Goal: Task Accomplishment & Management: Manage account settings

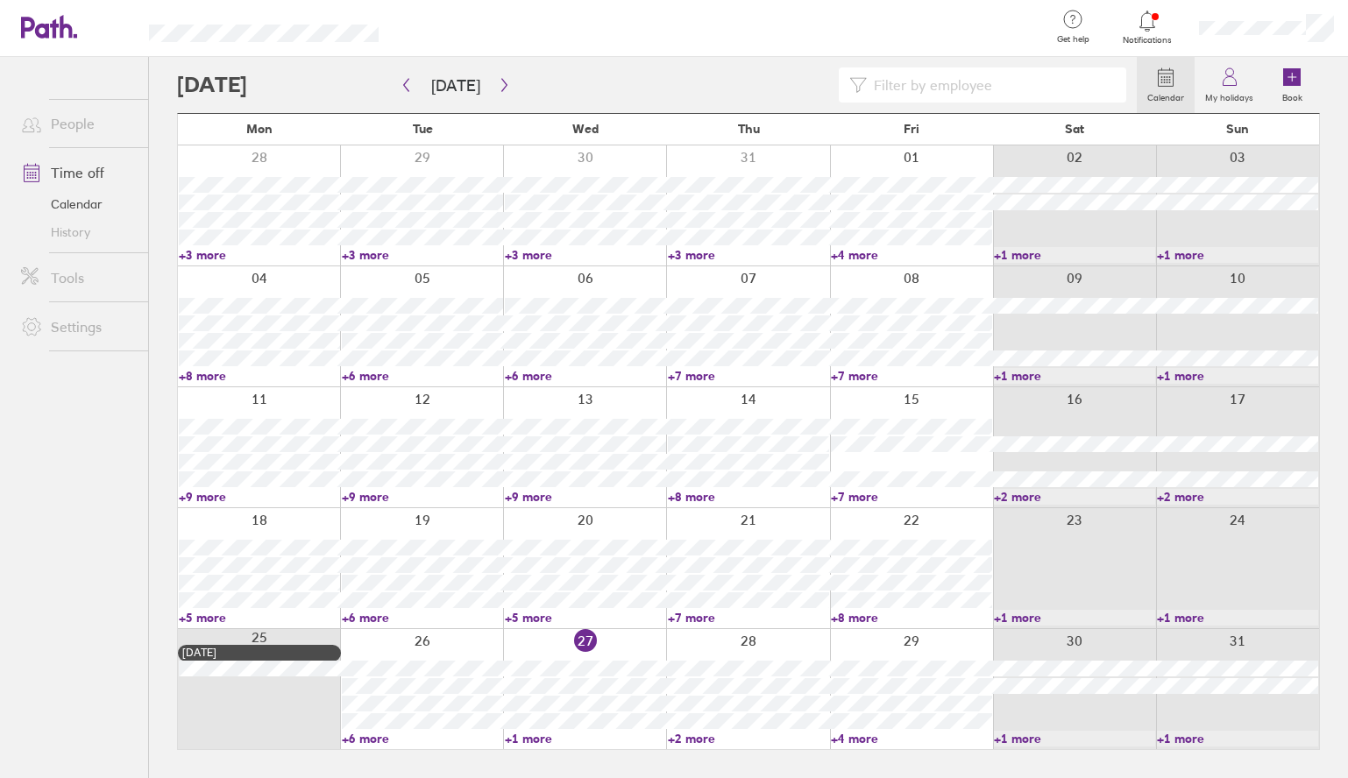
click at [70, 123] on link "People" at bounding box center [77, 123] width 141 height 35
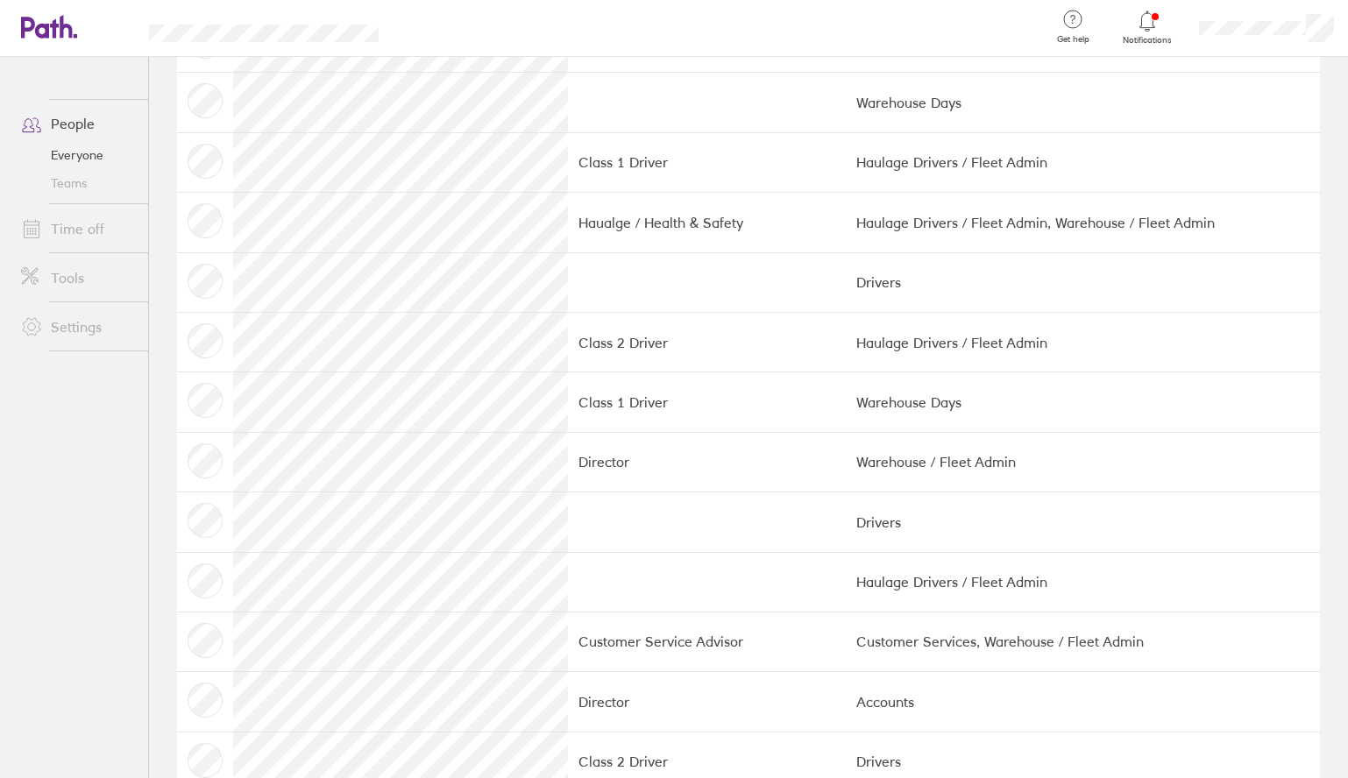
scroll to position [2125, 0]
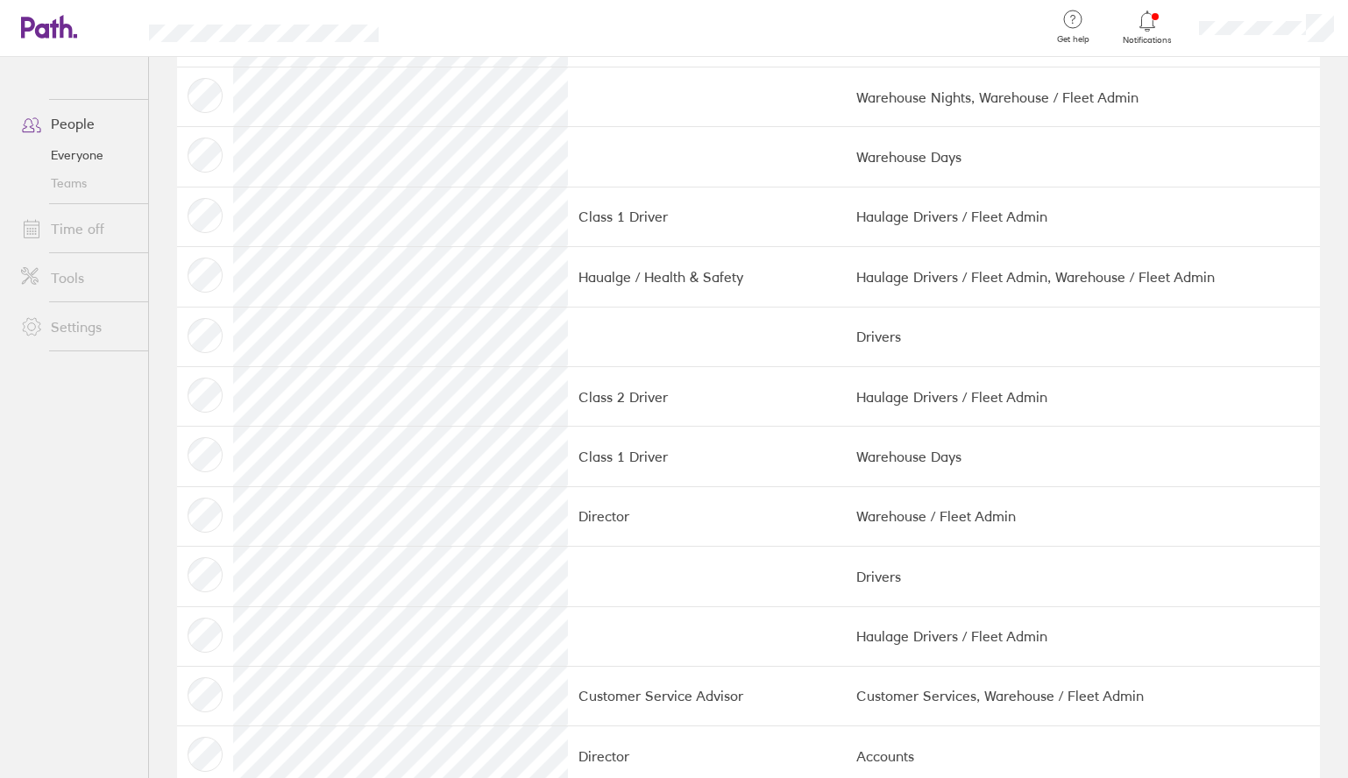
click at [209, 619] on td at bounding box center [205, 636] width 56 height 60
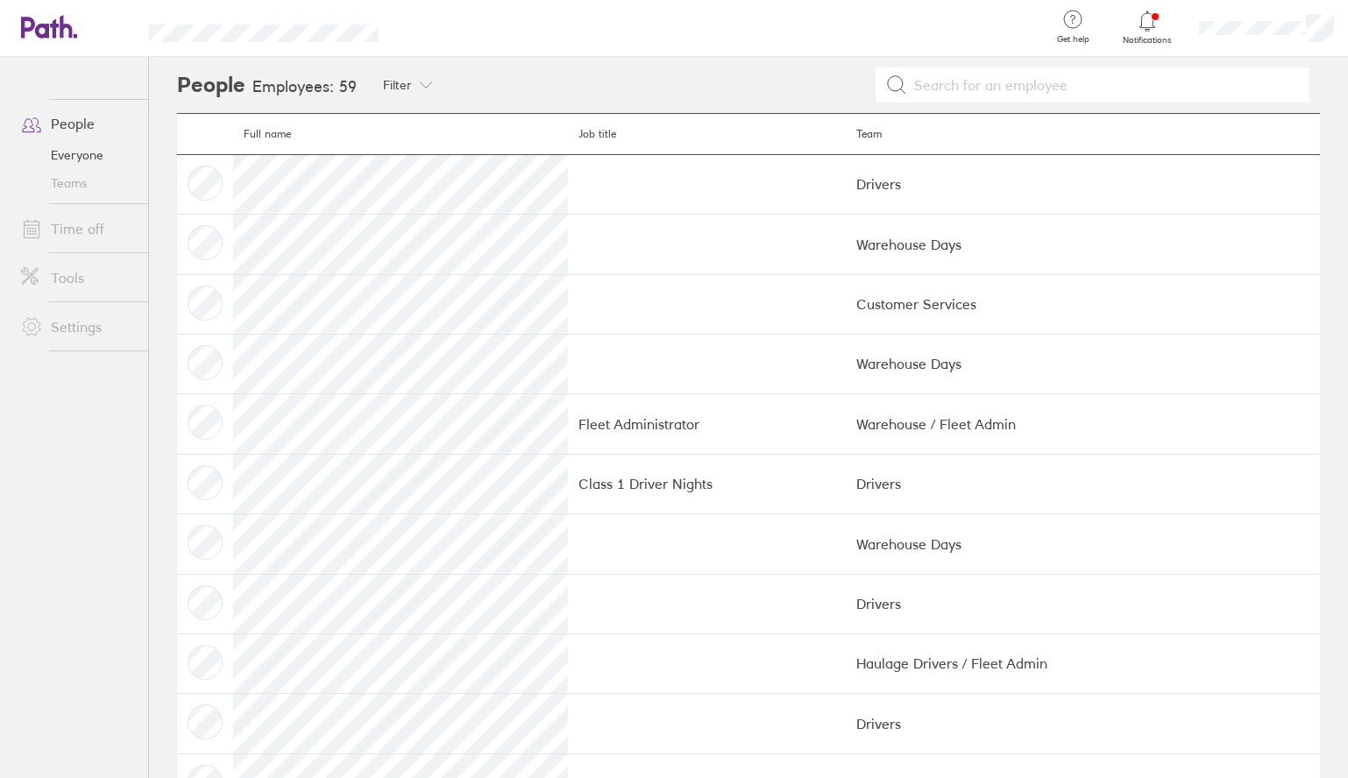
scroll to position [0, 0]
click at [603, 244] on td at bounding box center [707, 245] width 278 height 60
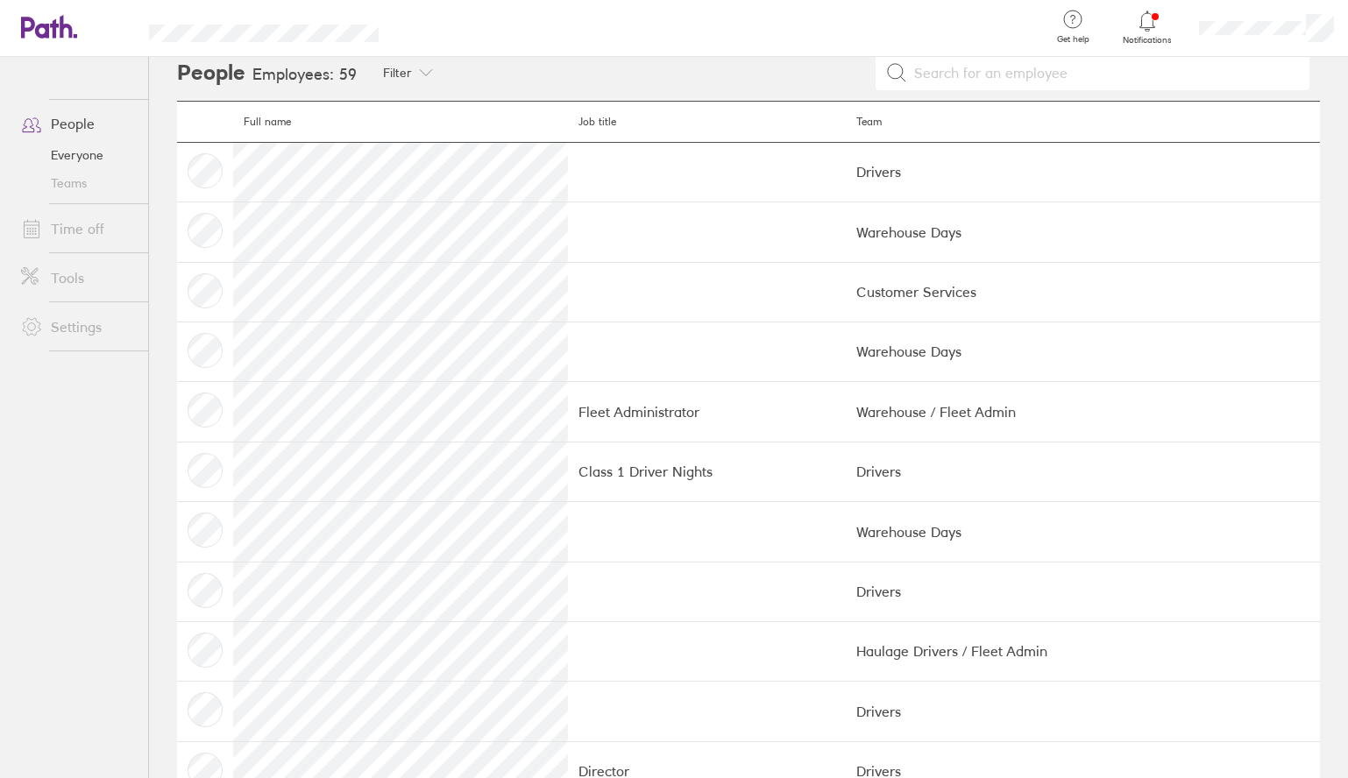
scroll to position [18, 0]
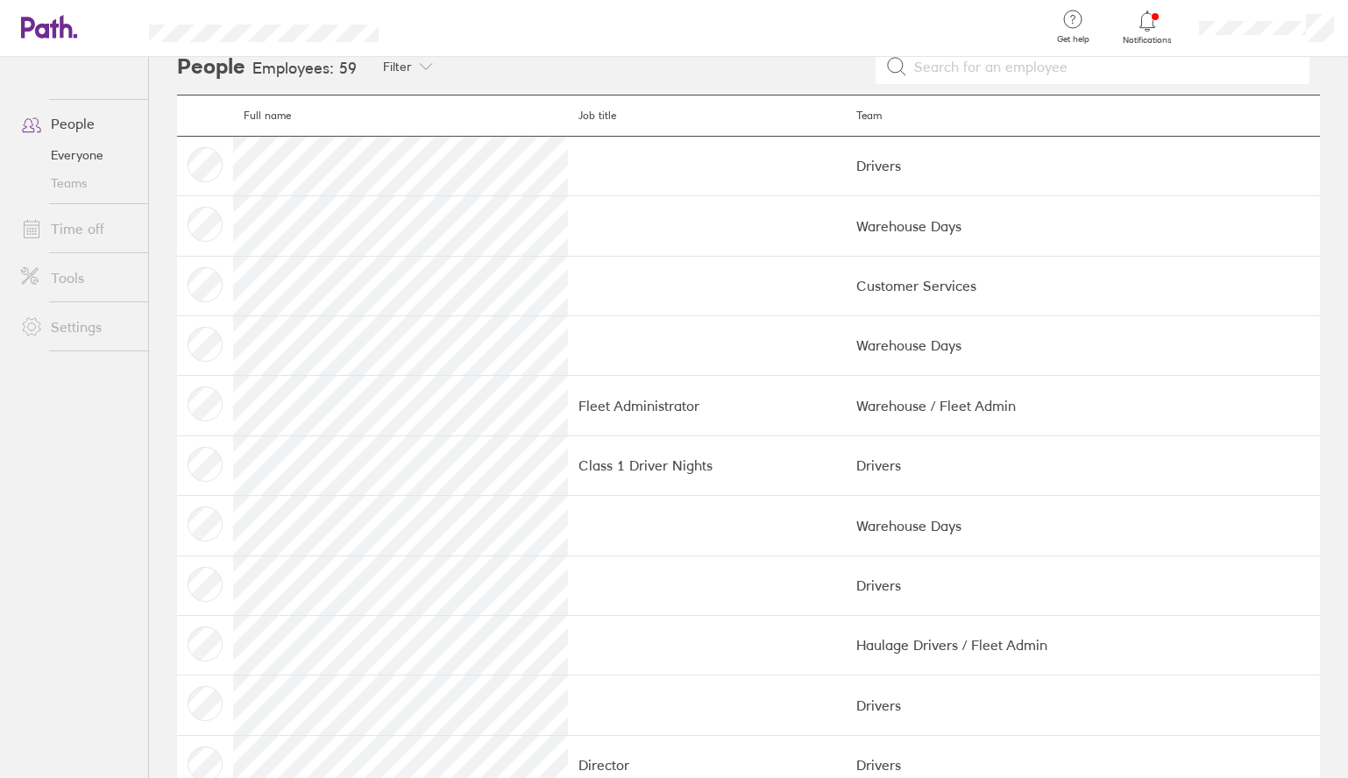
click at [577, 333] on td at bounding box center [707, 345] width 278 height 60
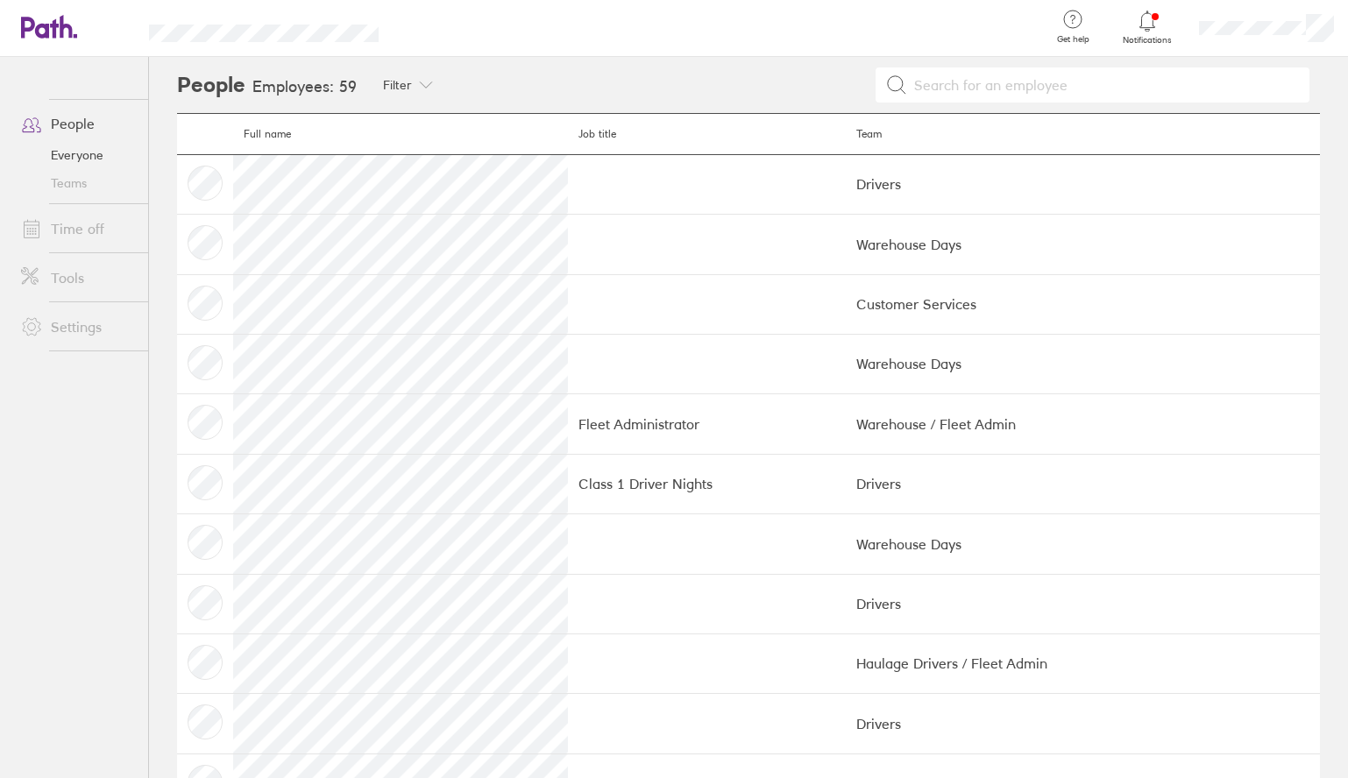
scroll to position [0, 0]
click at [1143, 21] on icon at bounding box center [1147, 21] width 21 height 21
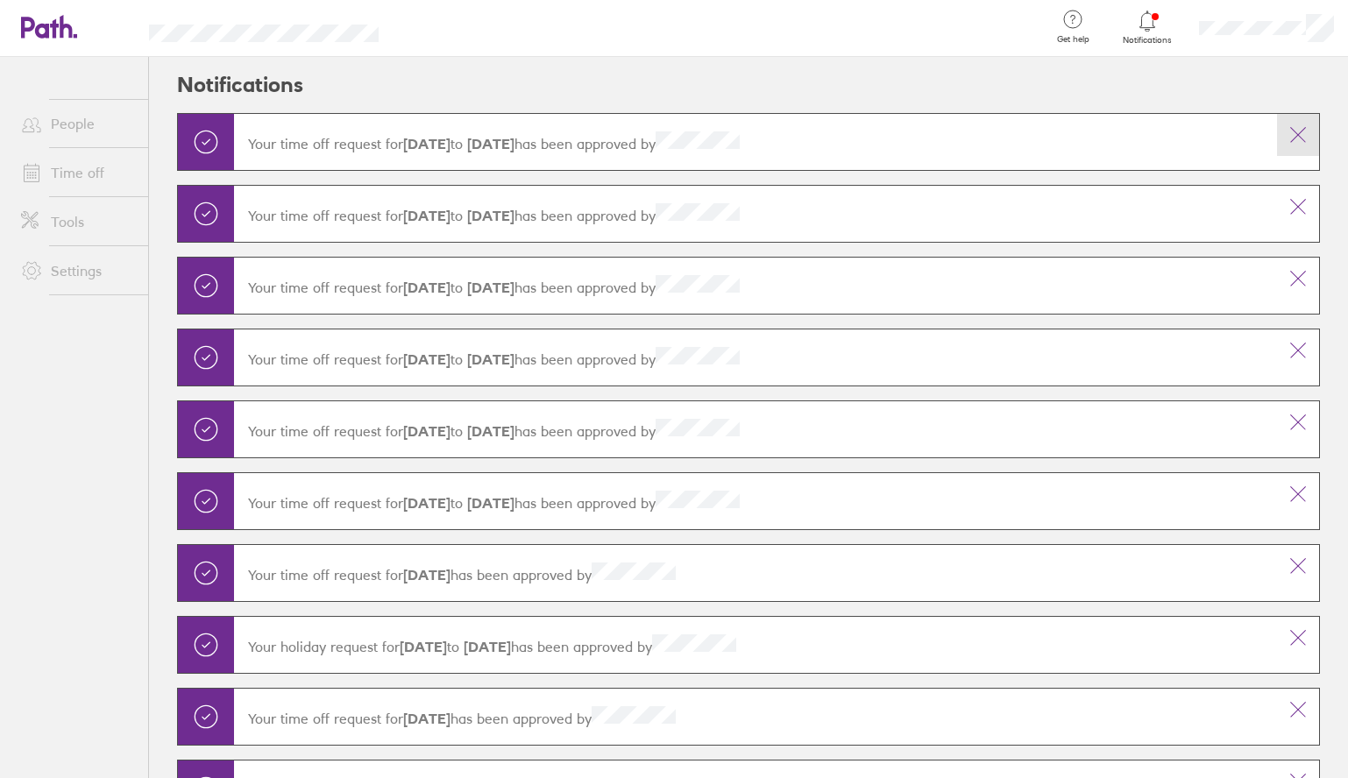
click at [1296, 133] on icon at bounding box center [1298, 135] width 14 height 14
click at [1296, 134] on icon at bounding box center [1297, 134] width 21 height 21
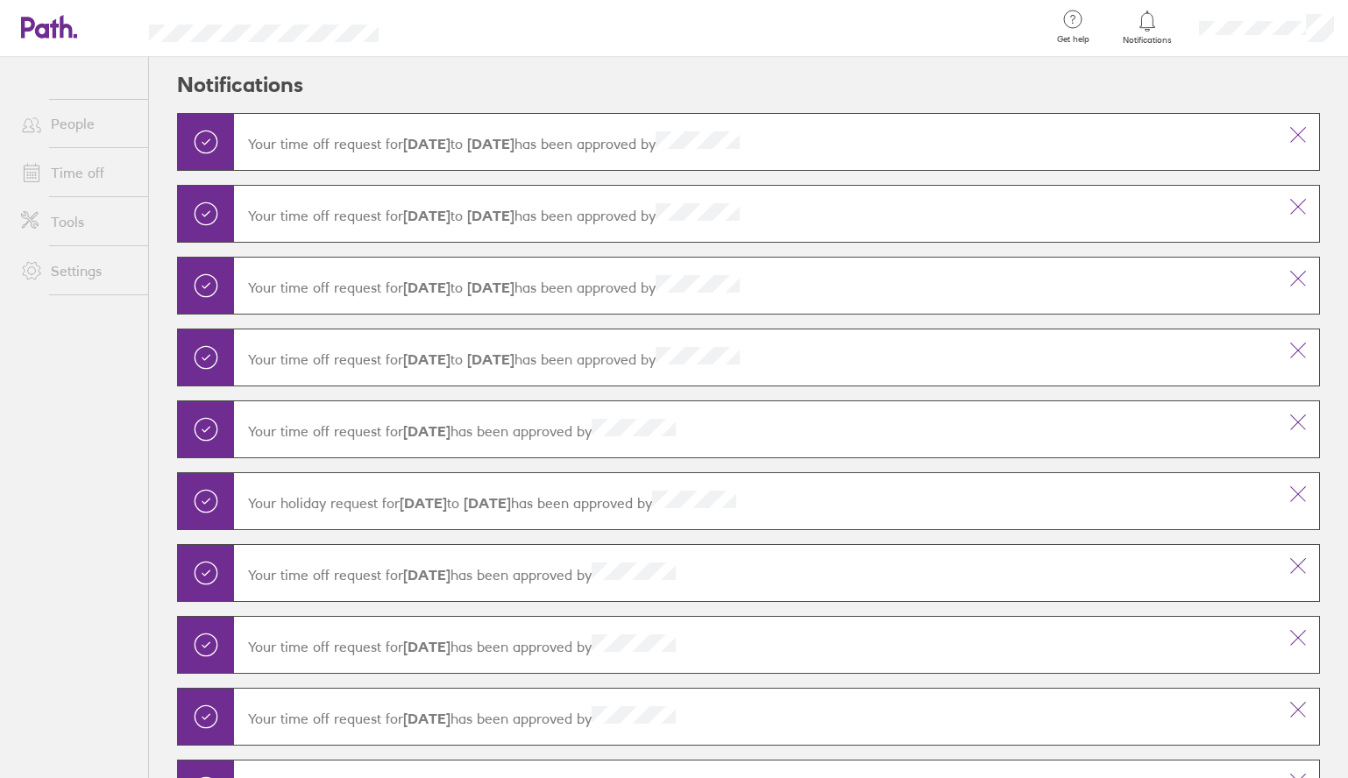
click at [1296, 134] on icon at bounding box center [1297, 134] width 21 height 21
click at [1296, 196] on icon at bounding box center [1297, 206] width 21 height 21
click at [1296, 134] on icon at bounding box center [1297, 134] width 21 height 21
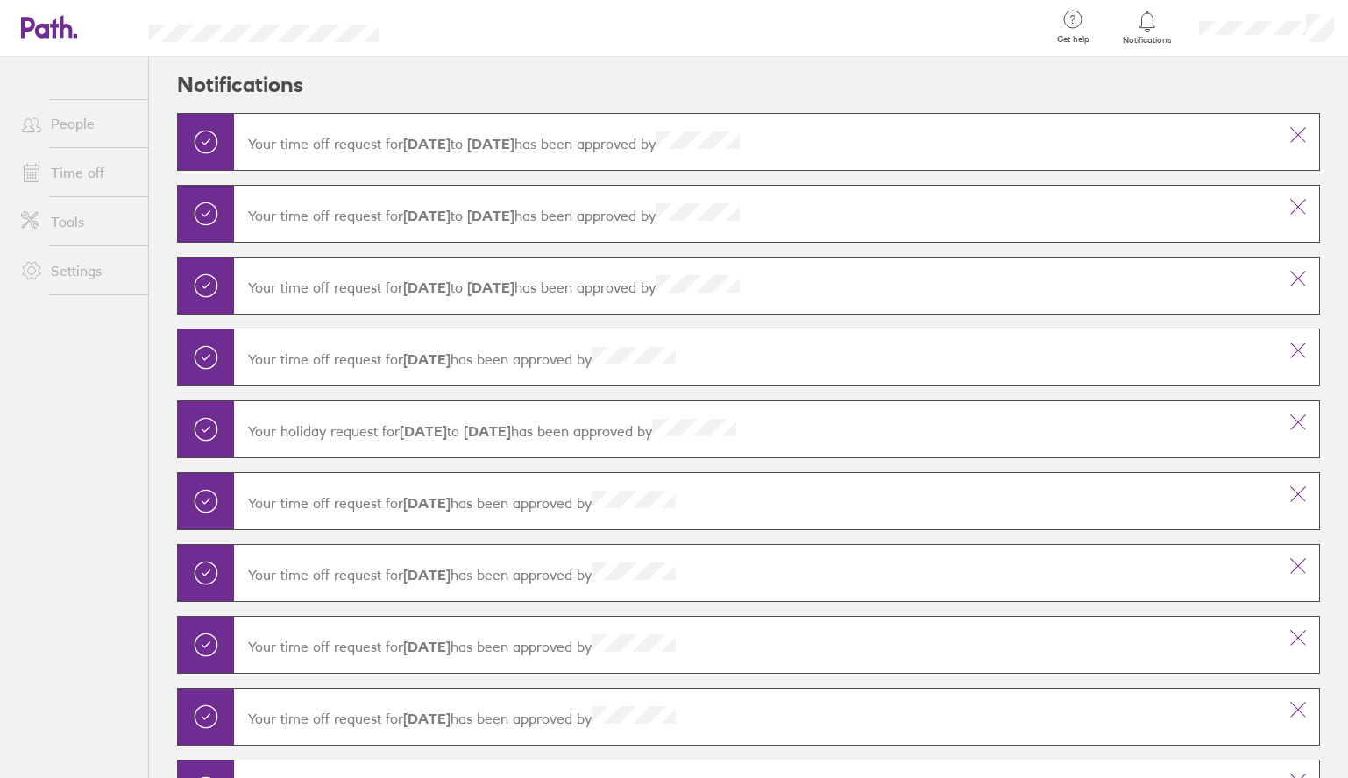
click at [1296, 134] on icon at bounding box center [1297, 134] width 21 height 21
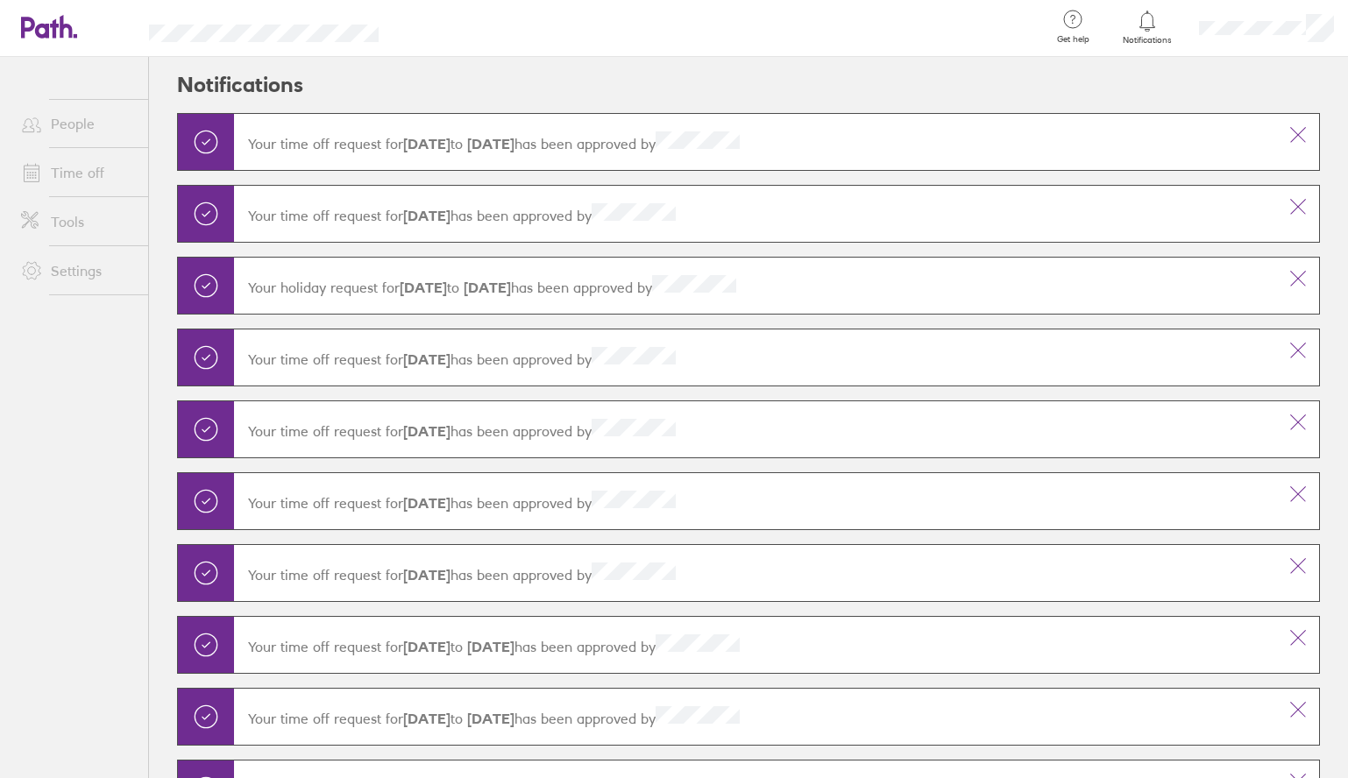
click at [1296, 134] on icon at bounding box center [1297, 134] width 21 height 21
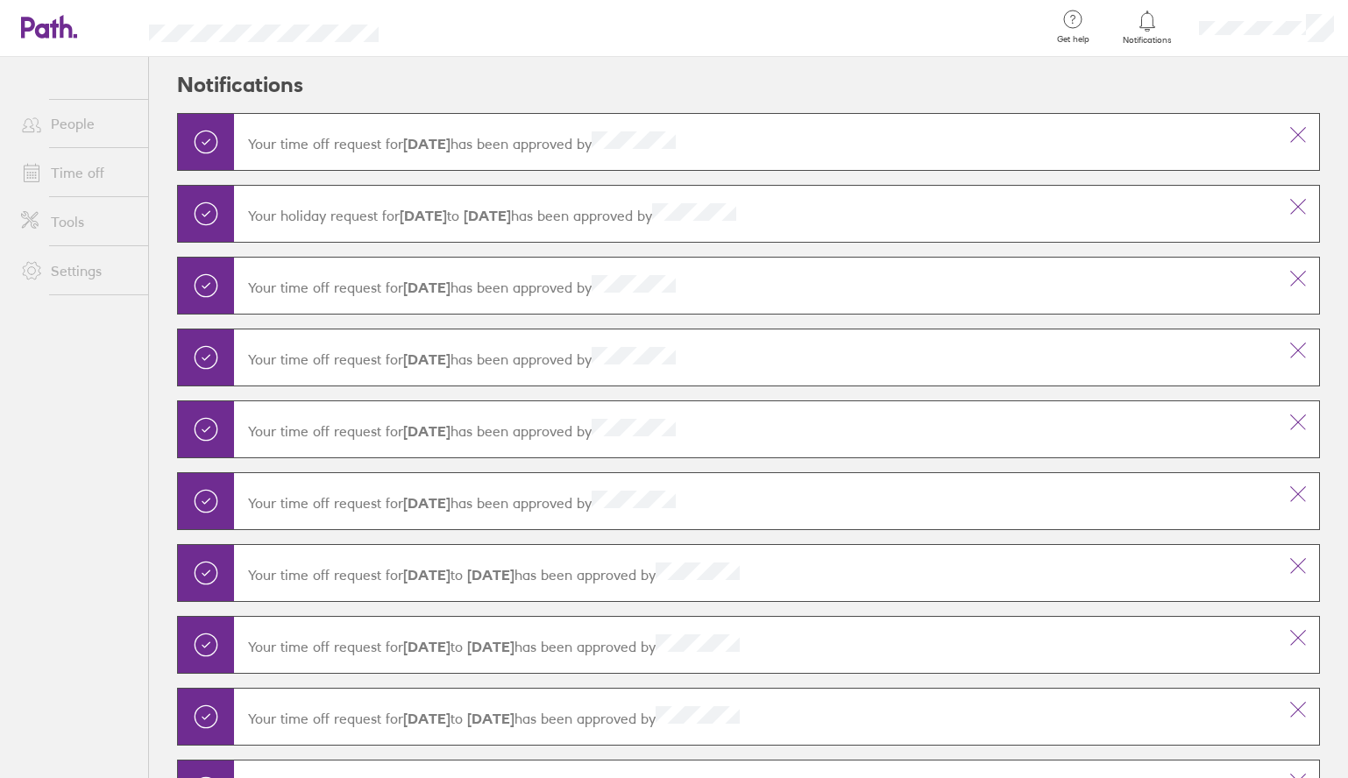
click at [1296, 134] on icon at bounding box center [1297, 134] width 21 height 21
click at [1296, 196] on icon at bounding box center [1297, 206] width 21 height 21
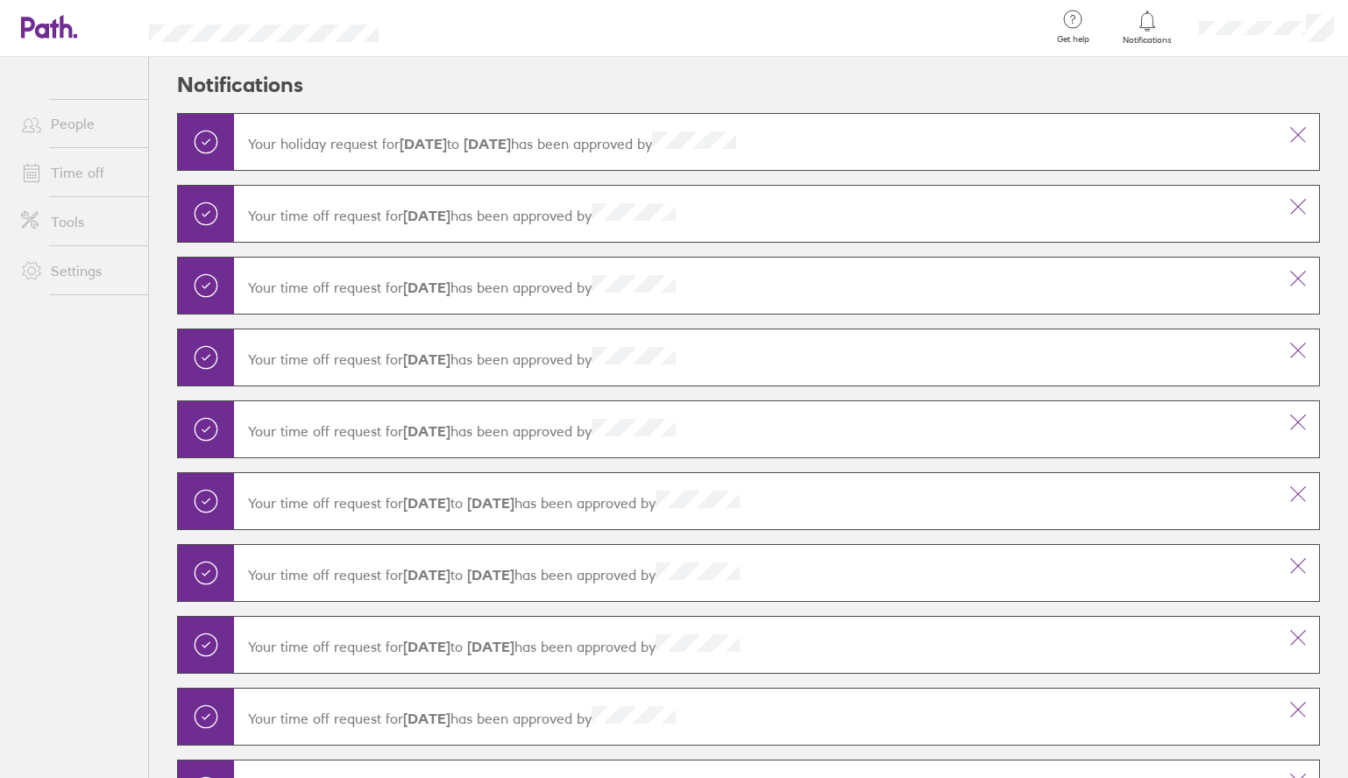
click at [1296, 134] on icon at bounding box center [1297, 134] width 21 height 21
click at [1296, 196] on icon at bounding box center [1297, 206] width 21 height 21
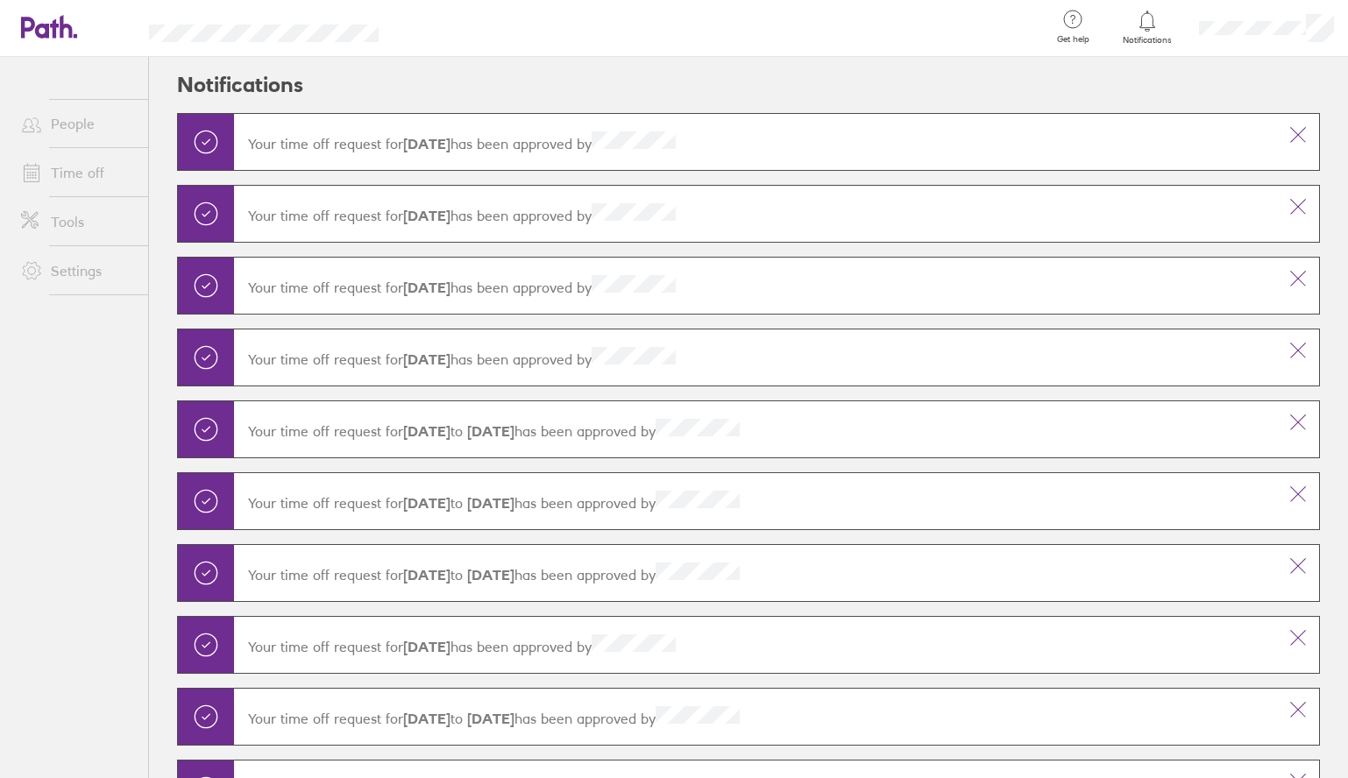
click at [1296, 134] on icon at bounding box center [1297, 134] width 21 height 21
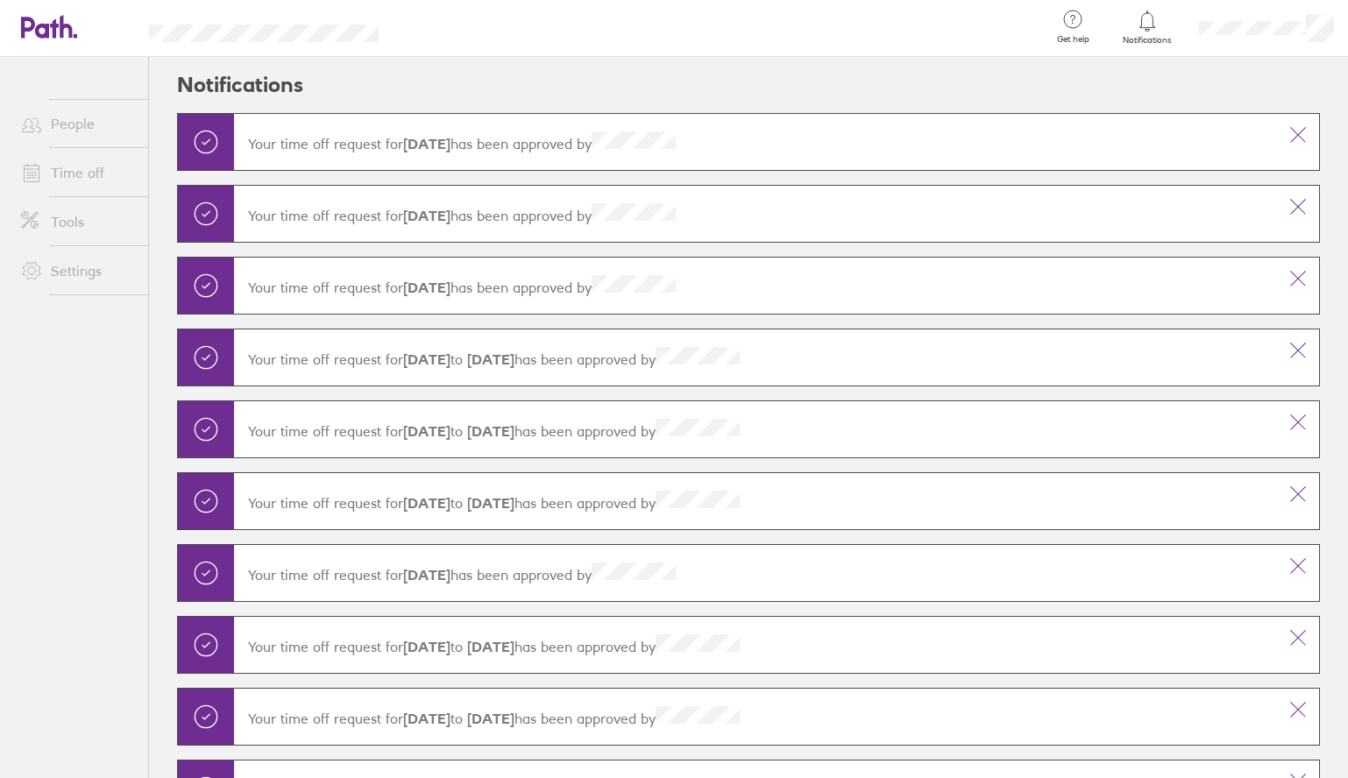
click at [1296, 134] on icon at bounding box center [1297, 134] width 21 height 21
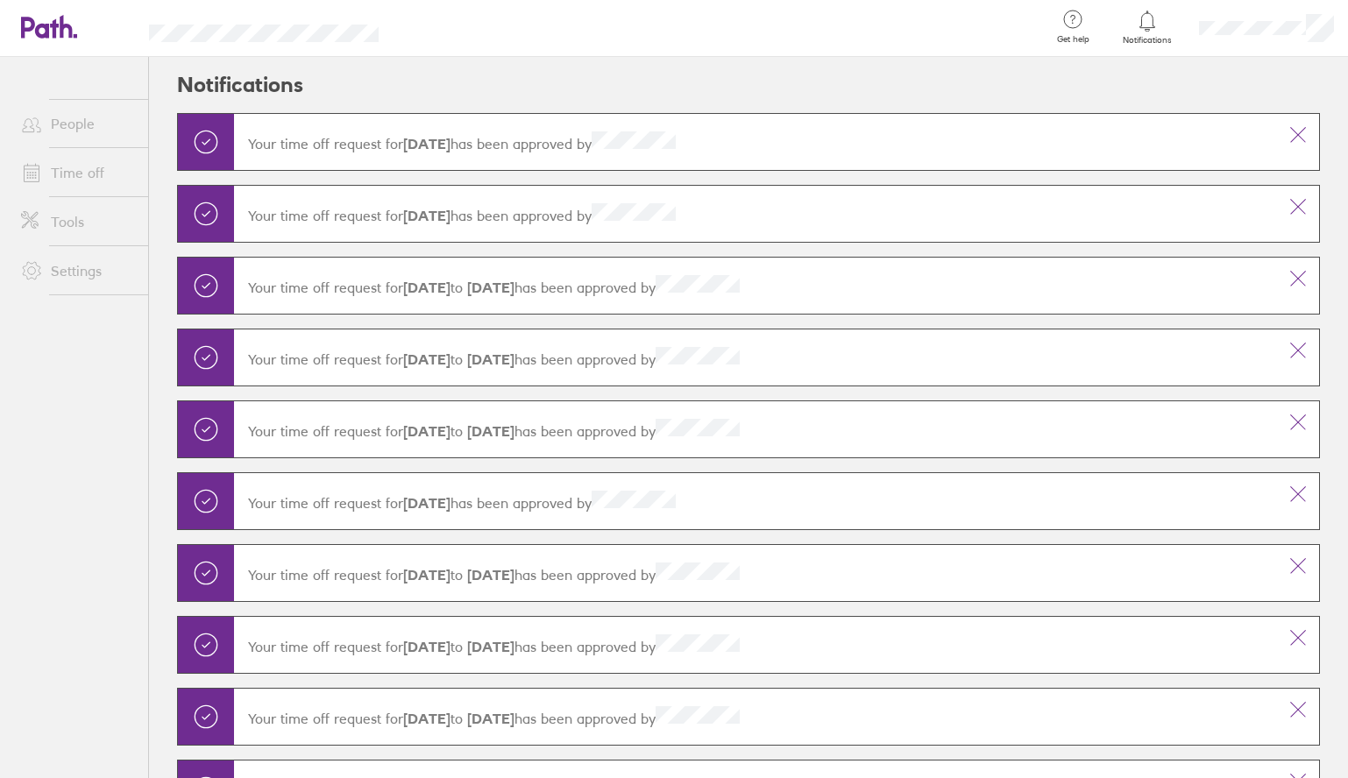
click at [1296, 134] on icon at bounding box center [1297, 134] width 21 height 21
click at [1296, 196] on icon at bounding box center [1297, 206] width 21 height 21
click at [1296, 134] on icon at bounding box center [1297, 134] width 21 height 21
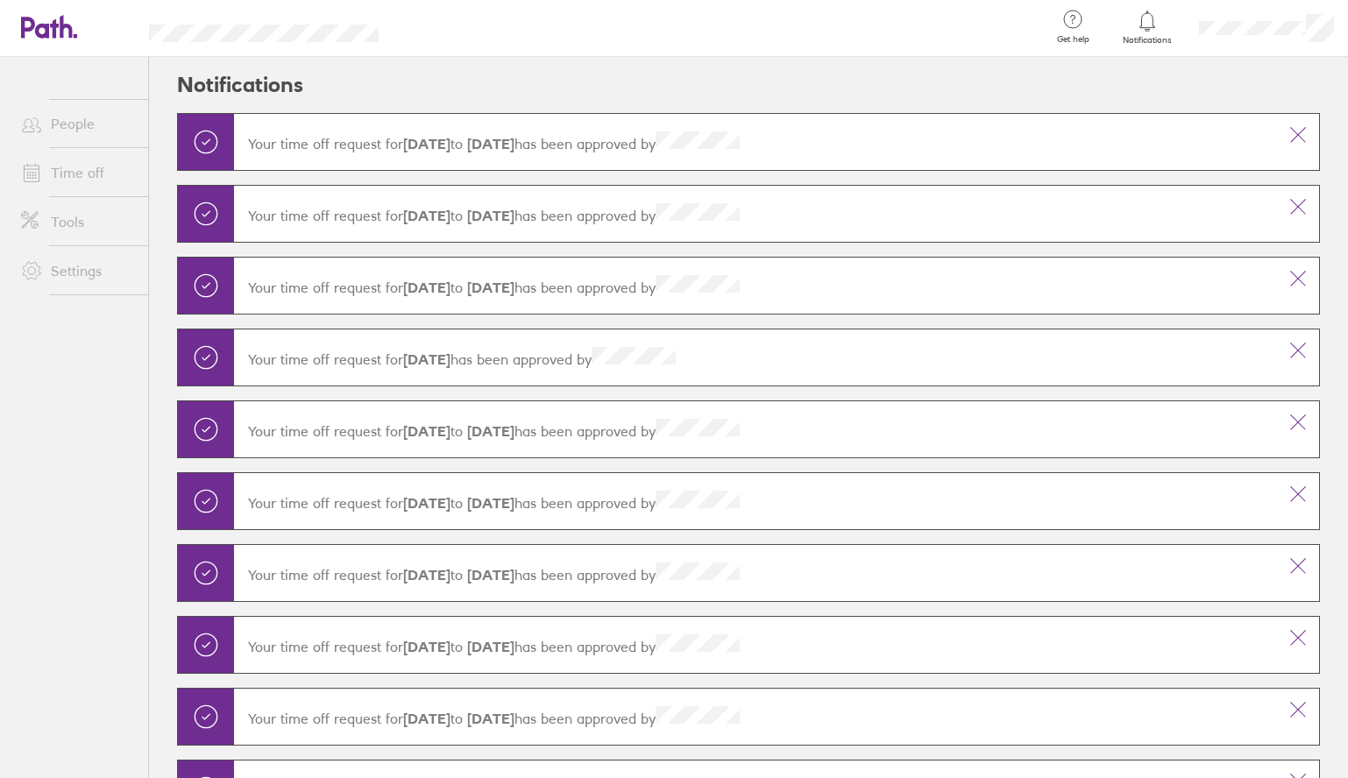
click at [1296, 134] on icon at bounding box center [1297, 134] width 21 height 21
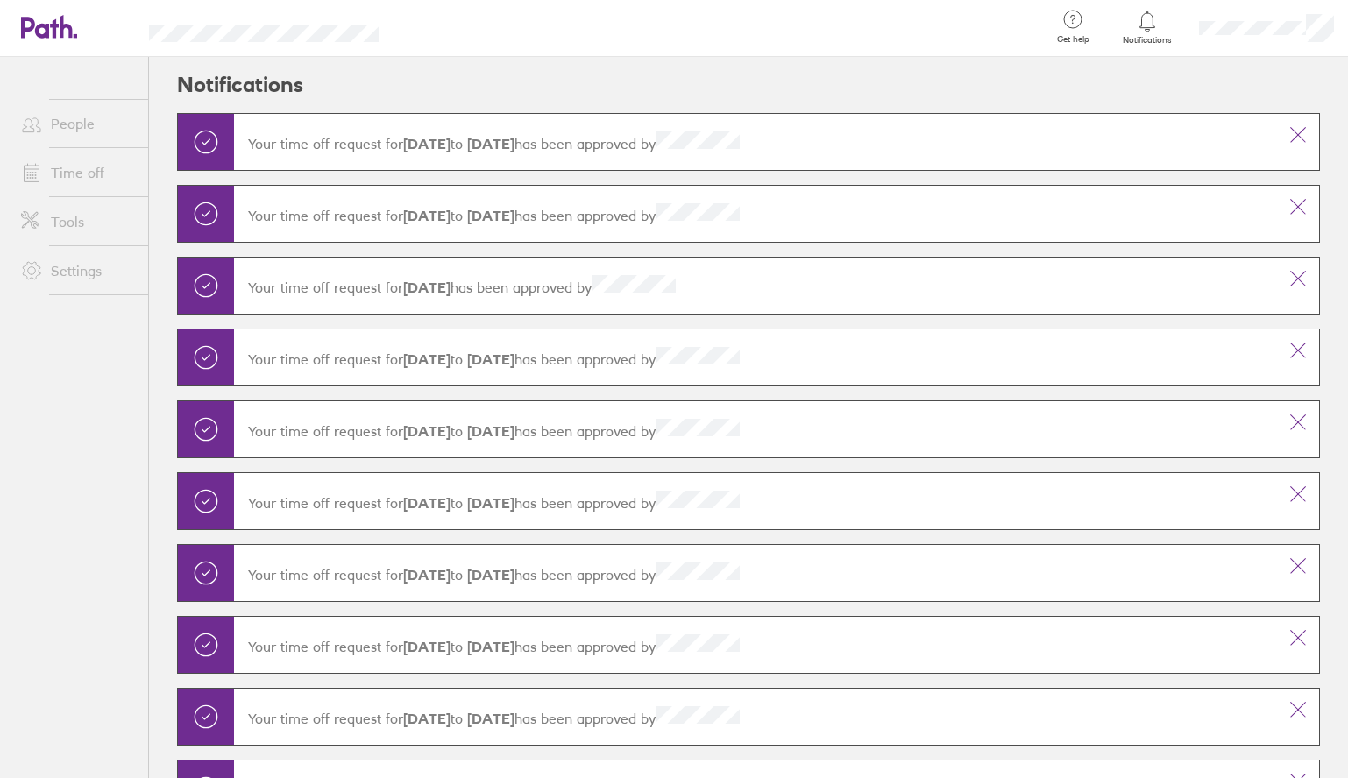
click at [1296, 134] on icon at bounding box center [1297, 134] width 21 height 21
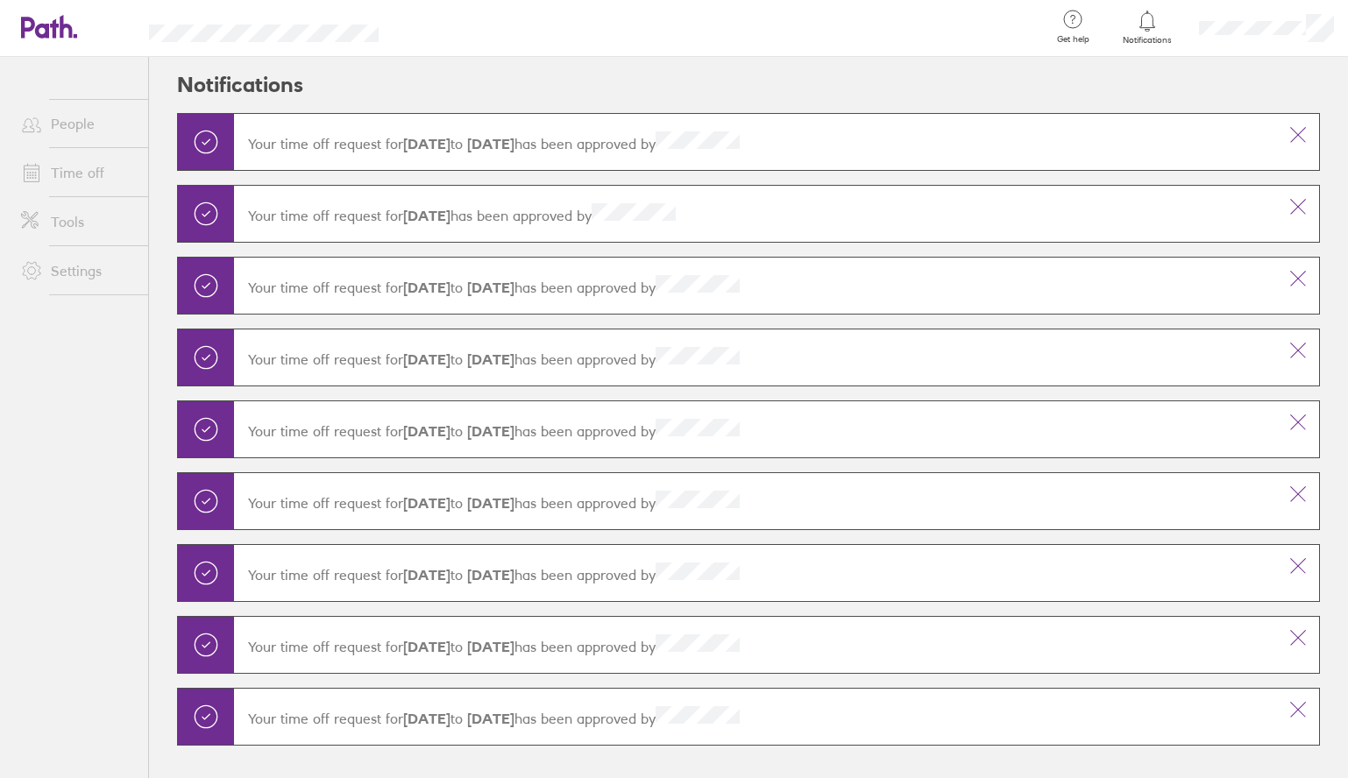
click at [1296, 134] on icon at bounding box center [1297, 134] width 21 height 21
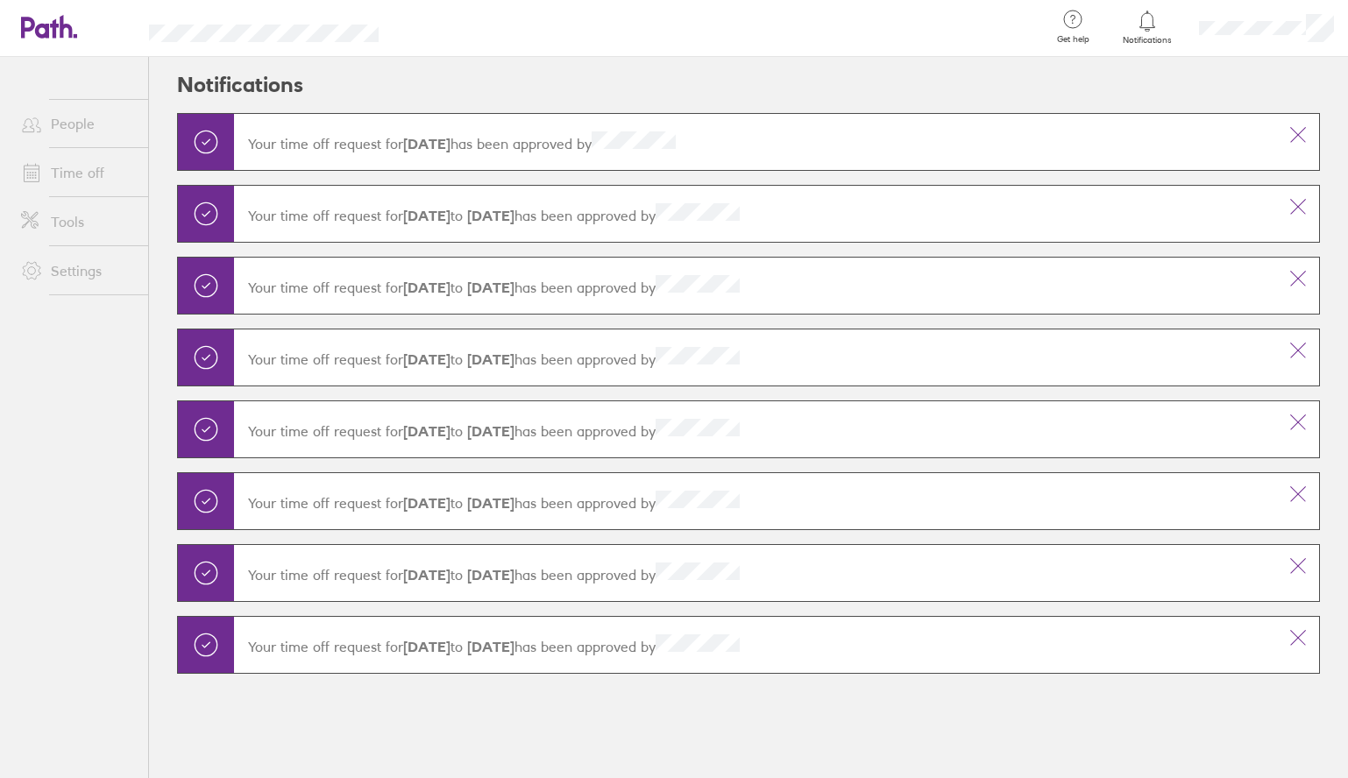
click at [1296, 134] on icon at bounding box center [1297, 134] width 21 height 21
click at [1296, 196] on icon at bounding box center [1297, 206] width 21 height 21
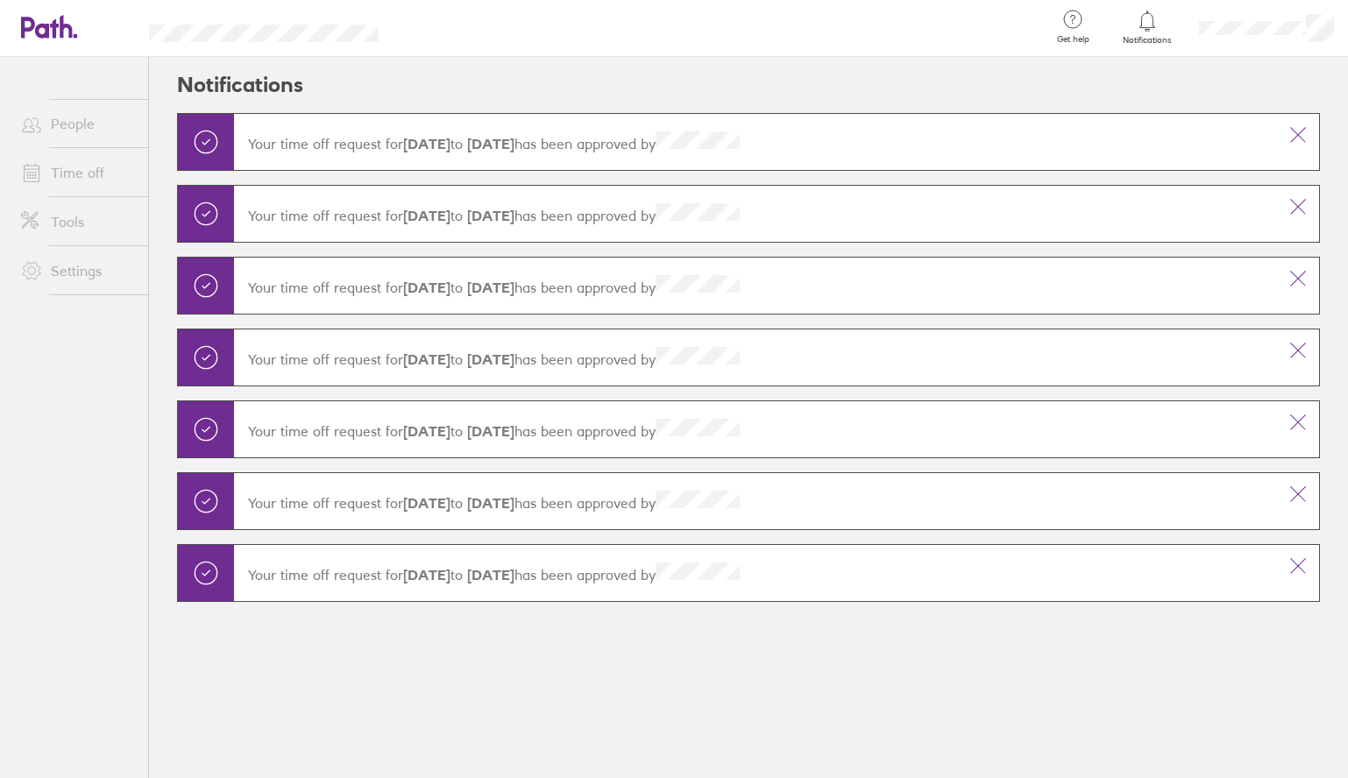
click at [1296, 134] on icon at bounding box center [1297, 134] width 21 height 21
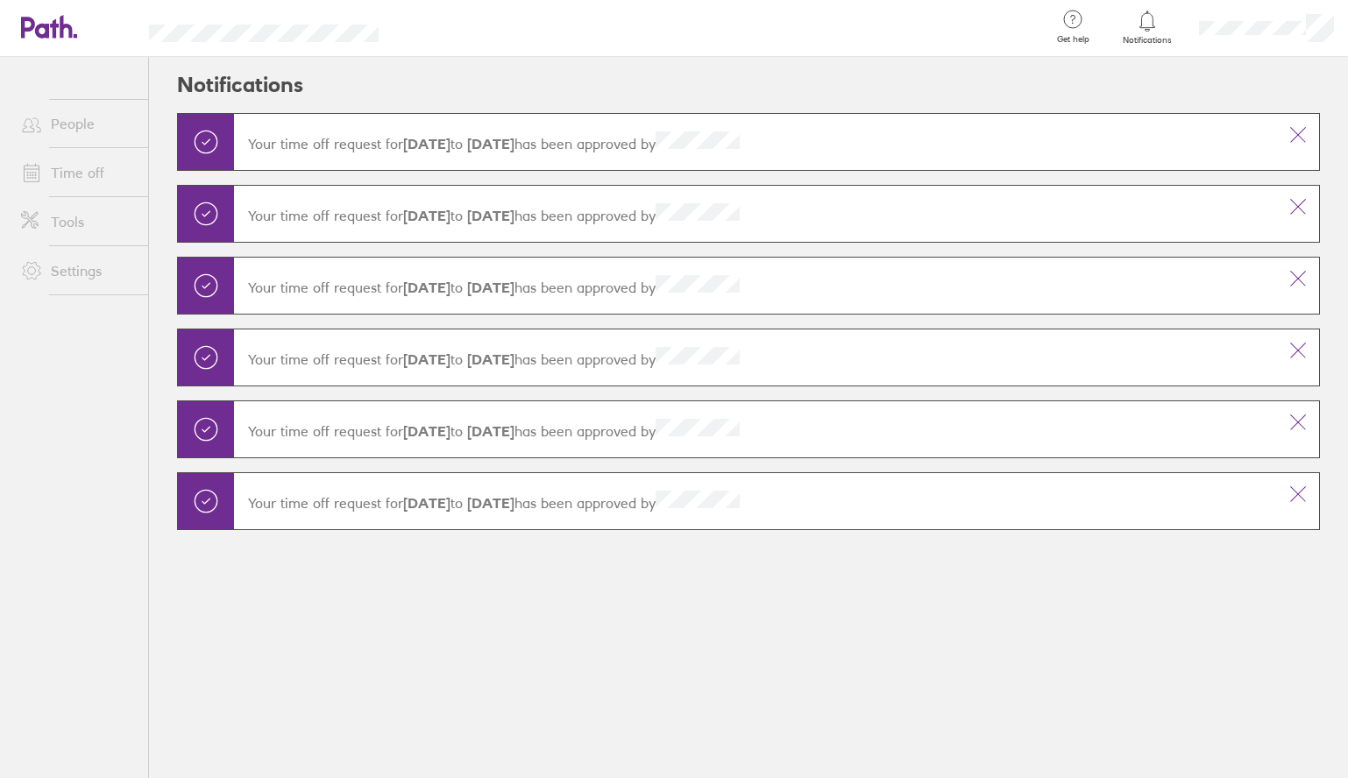
click at [1296, 134] on icon at bounding box center [1297, 134] width 21 height 21
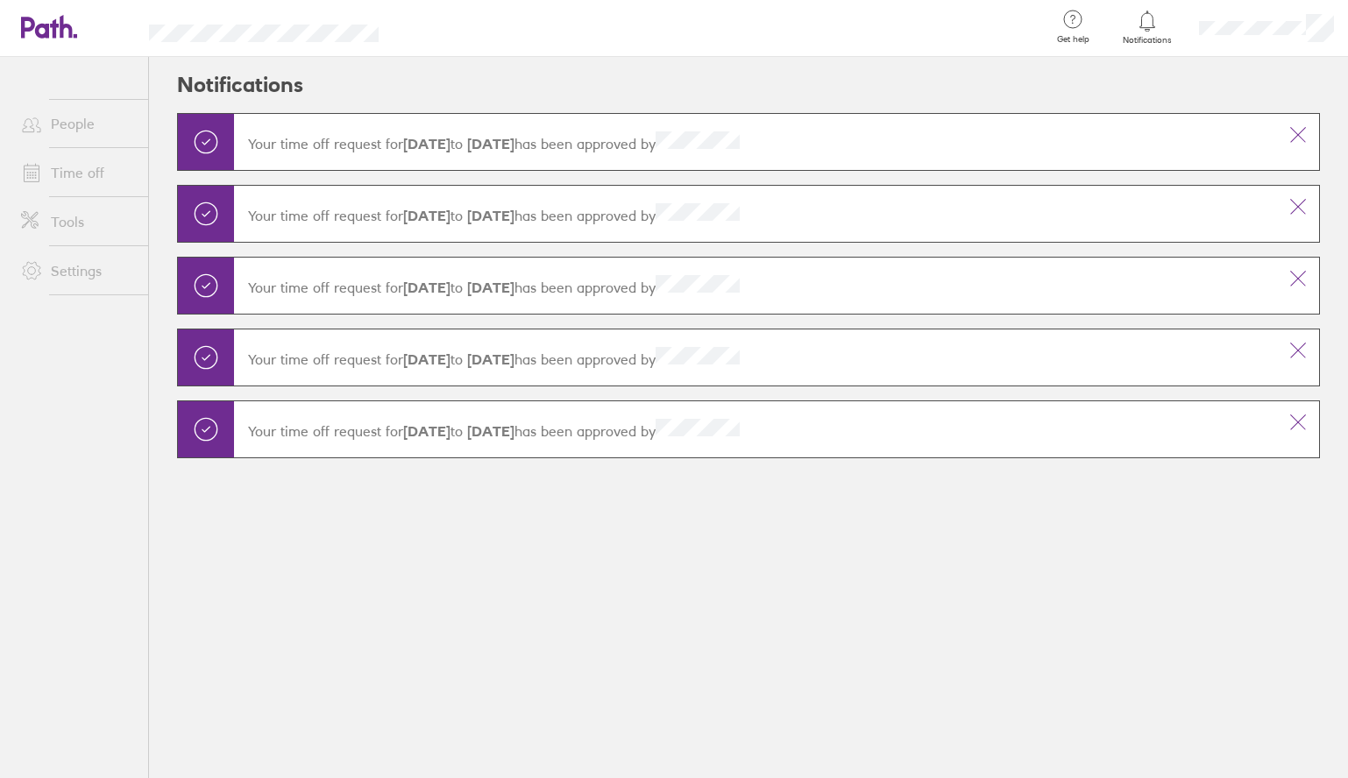
click at [1296, 134] on icon at bounding box center [1297, 134] width 21 height 21
click at [1296, 196] on icon at bounding box center [1297, 206] width 21 height 21
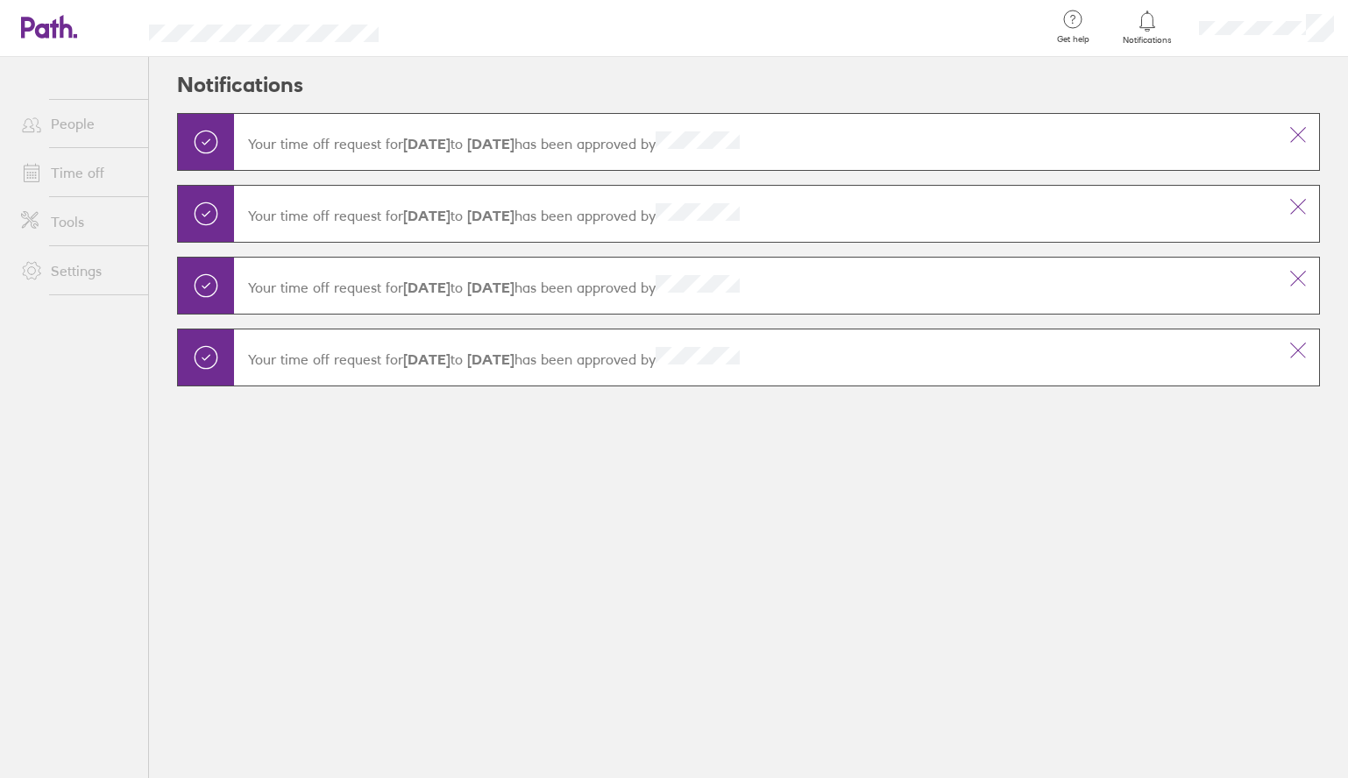
click at [1296, 134] on icon at bounding box center [1297, 134] width 21 height 21
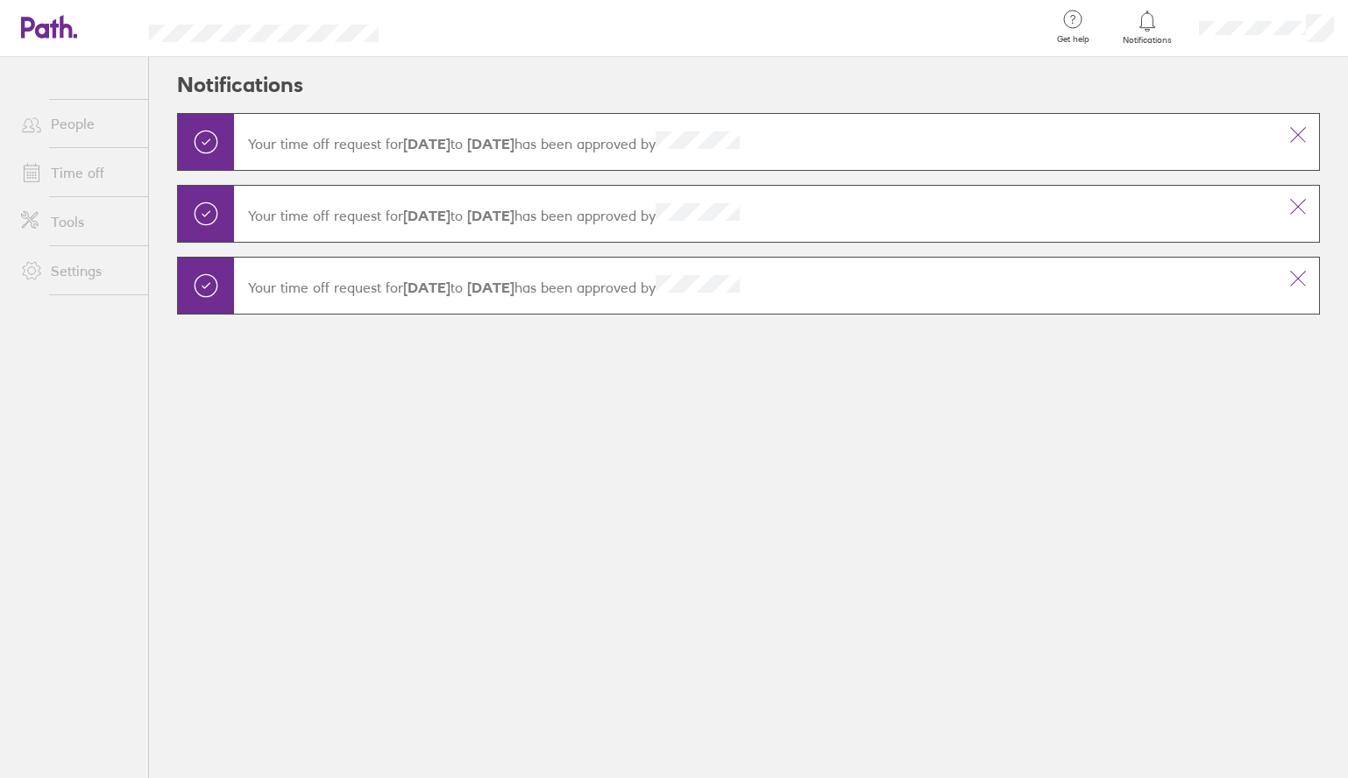
click at [1296, 134] on icon at bounding box center [1297, 134] width 21 height 21
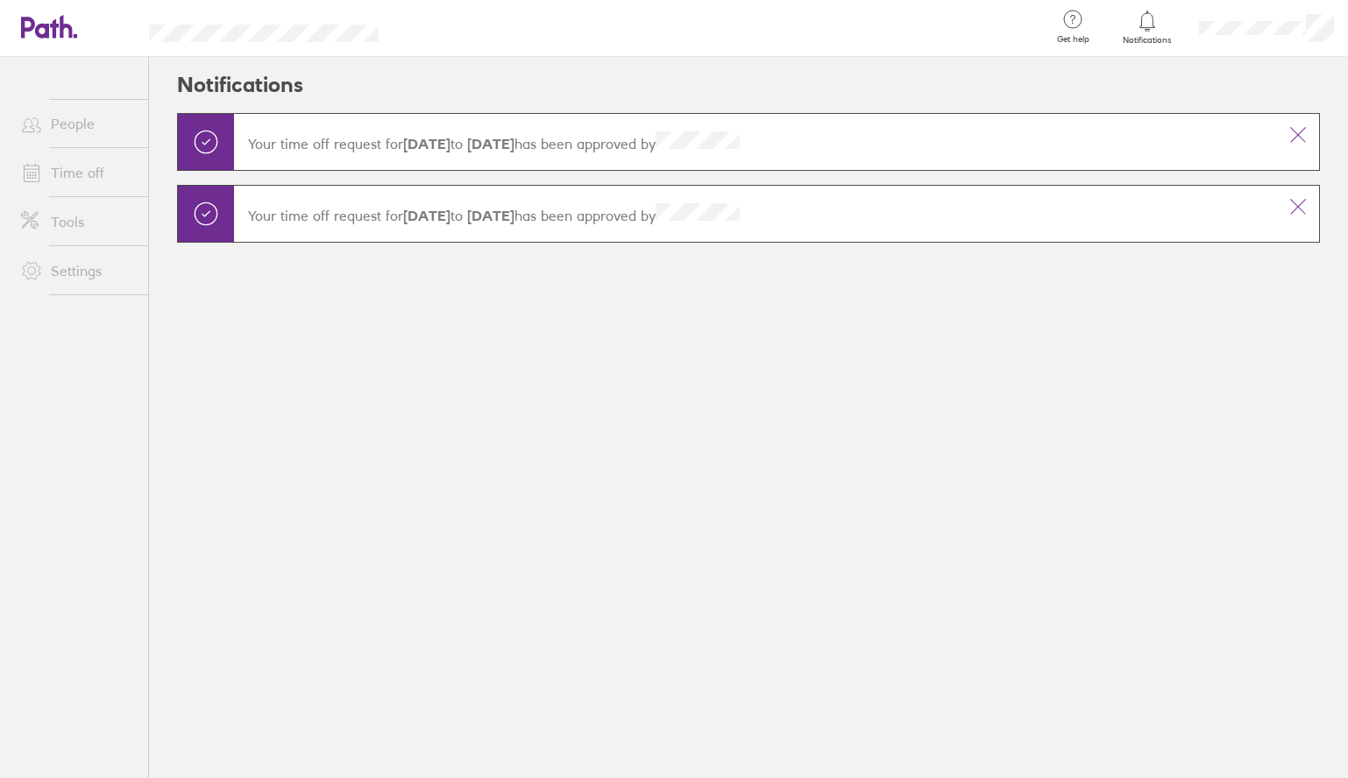
click at [1296, 134] on icon at bounding box center [1297, 134] width 21 height 21
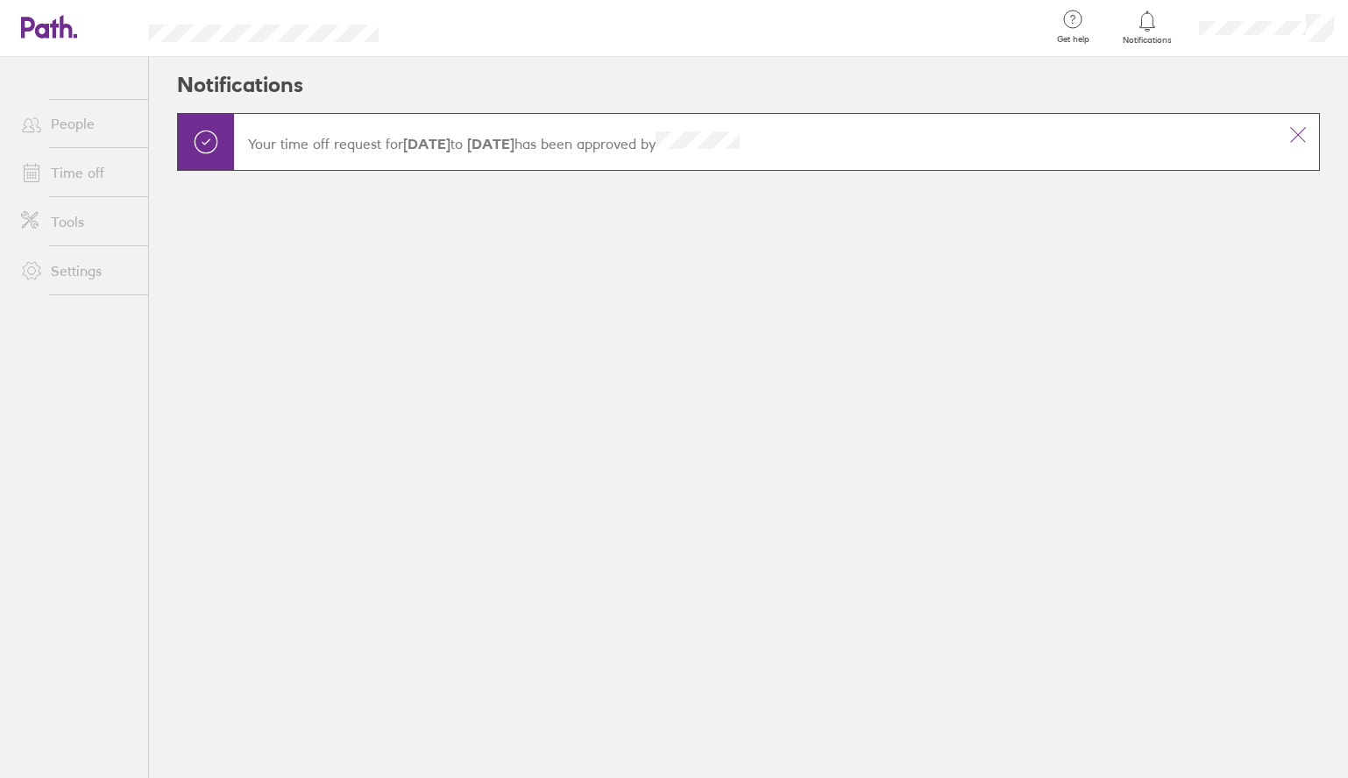
click at [1296, 134] on icon at bounding box center [1297, 134] width 21 height 21
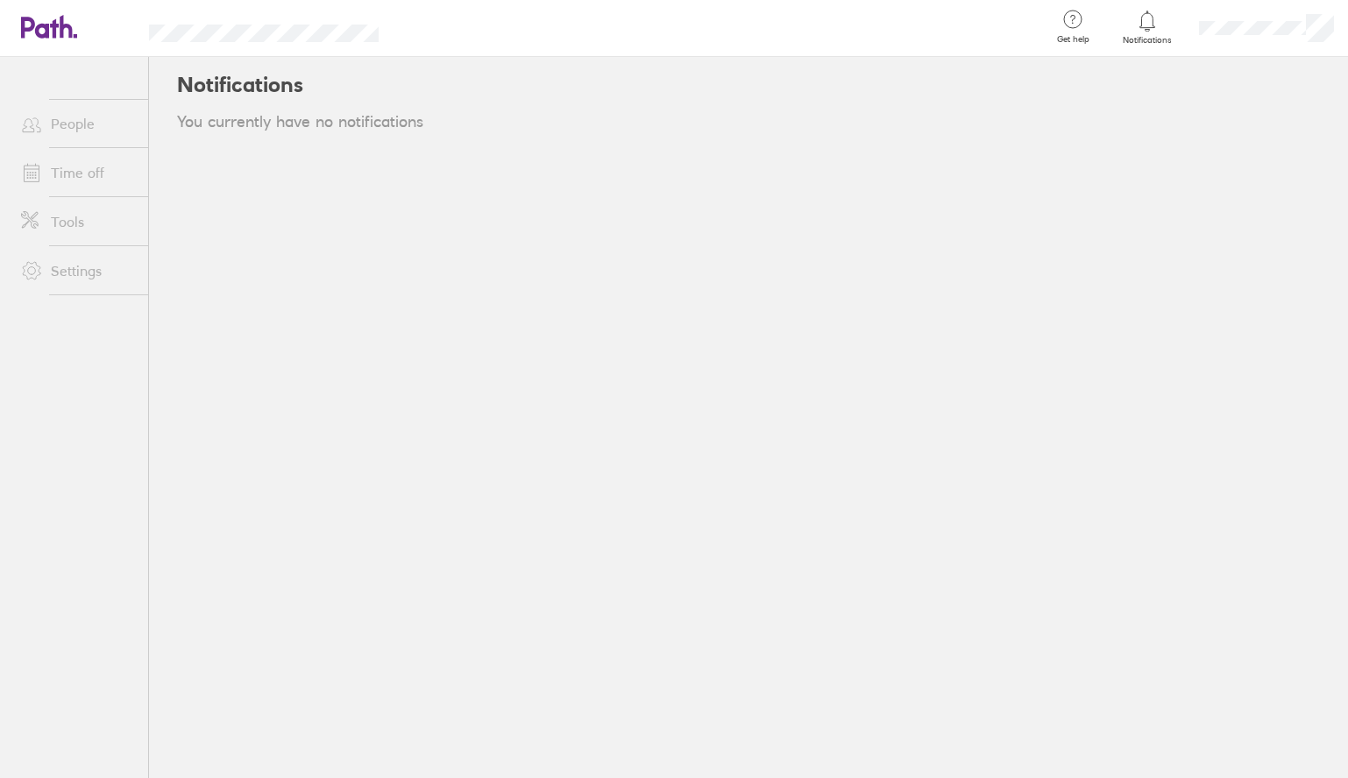
click at [70, 124] on link "People" at bounding box center [77, 123] width 141 height 35
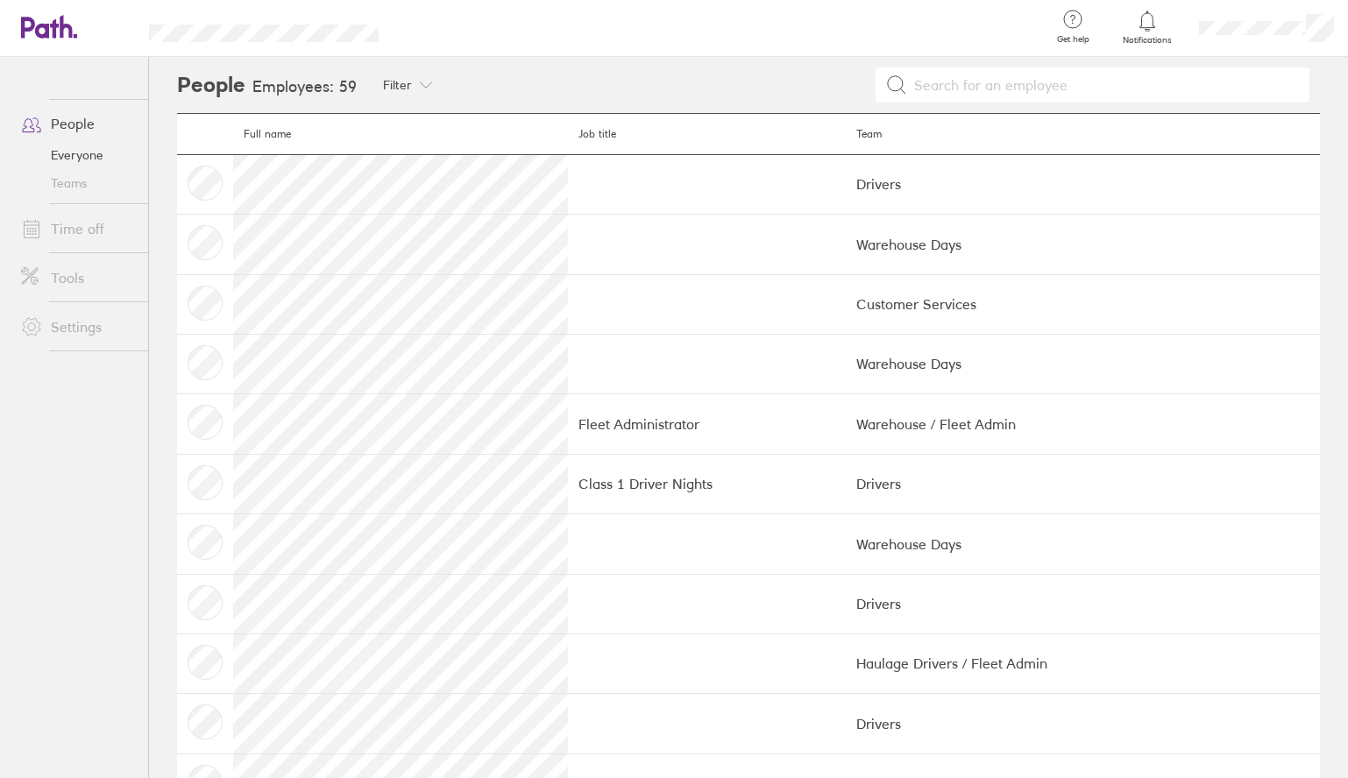
click at [90, 229] on link "Time off" at bounding box center [77, 228] width 141 height 35
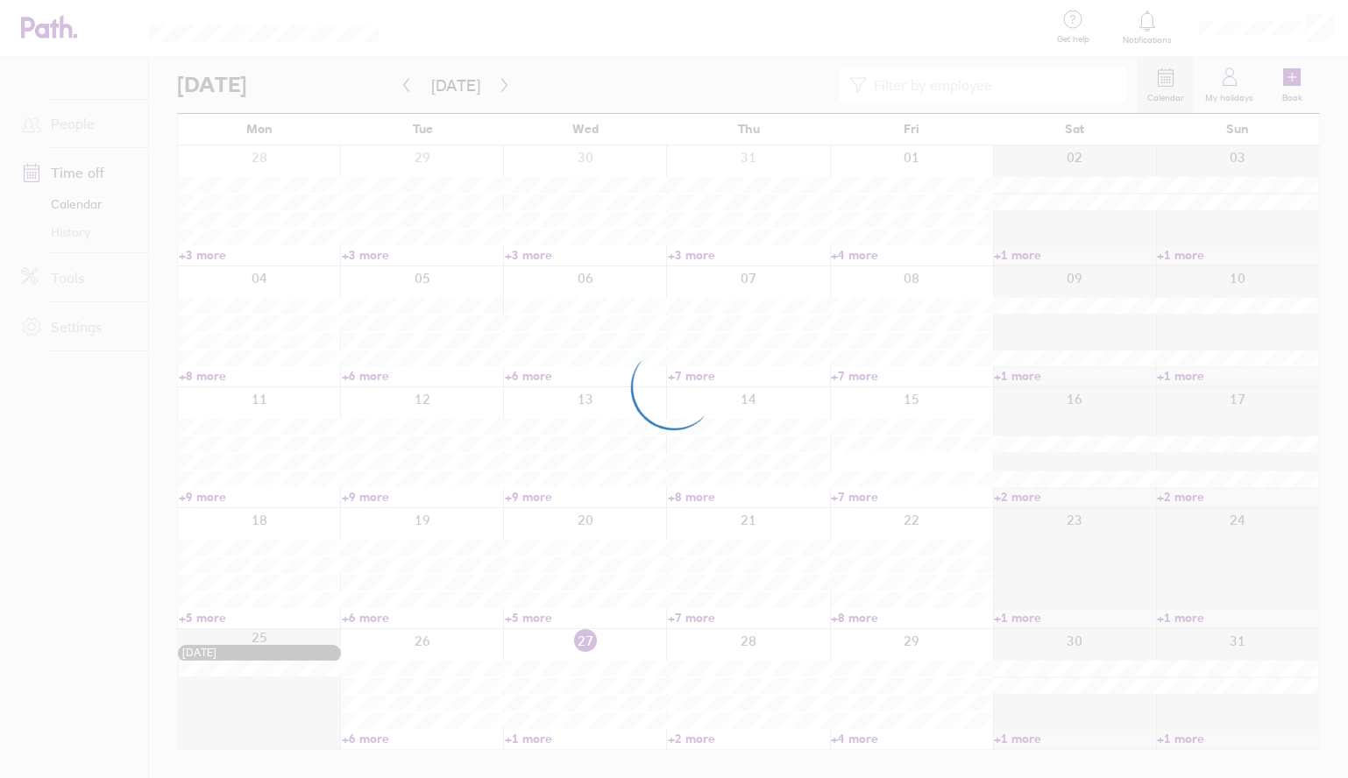
click at [1249, 28] on div at bounding box center [674, 389] width 1348 height 778
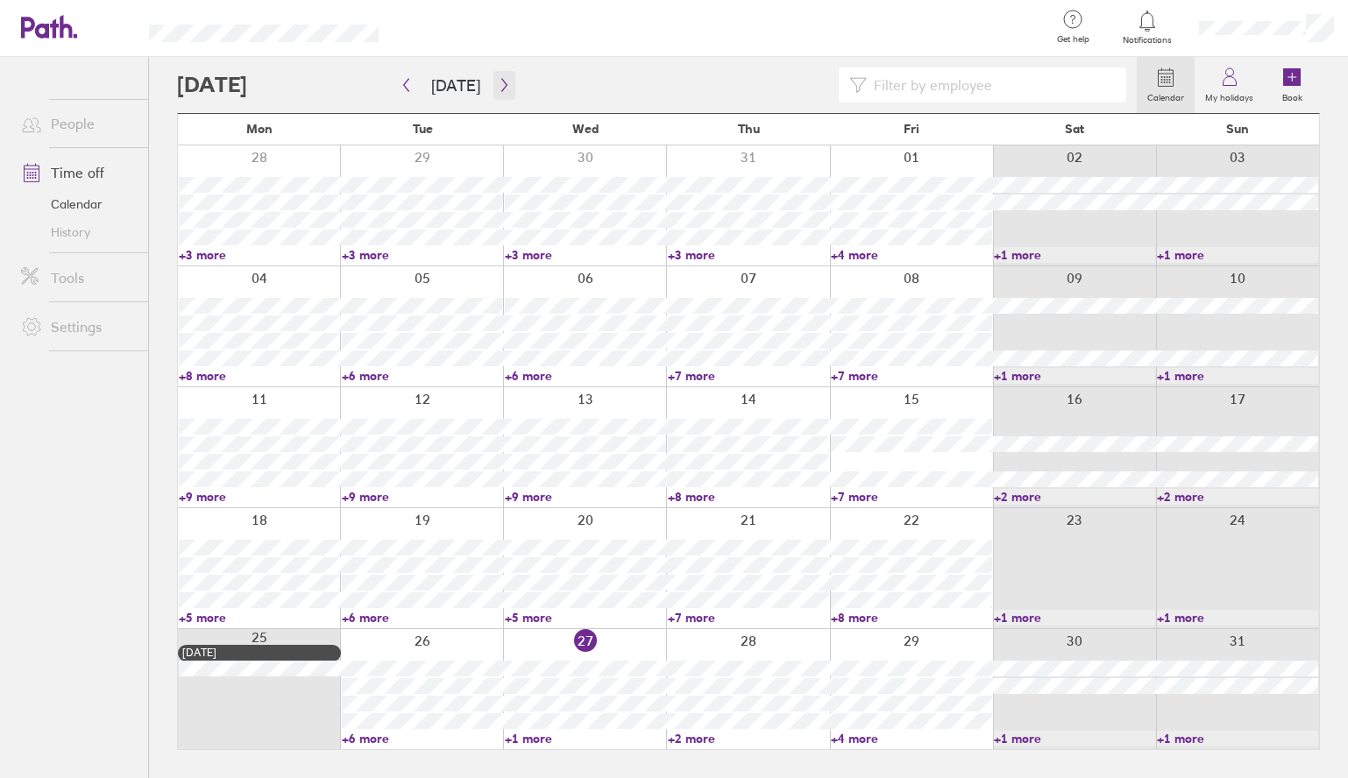
click at [498, 86] on icon "button" at bounding box center [504, 85] width 13 height 14
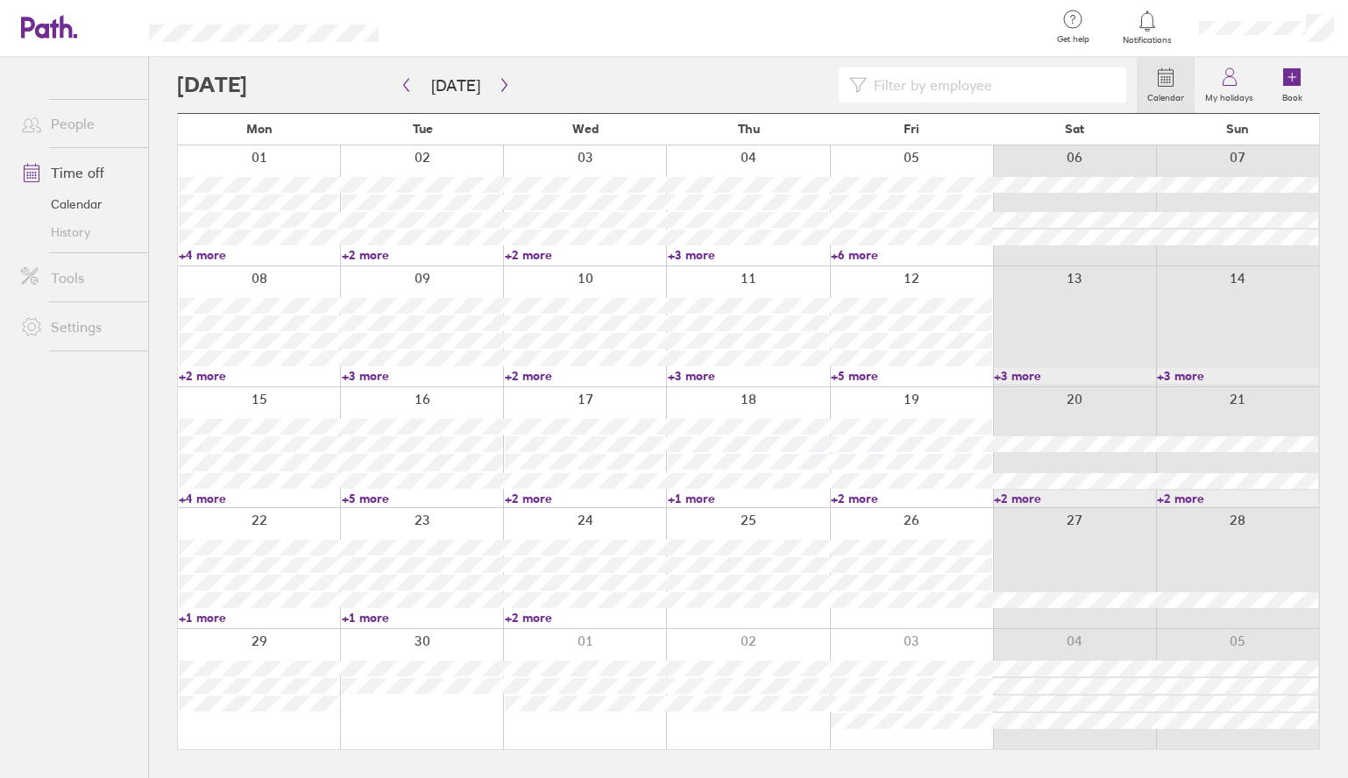
click at [204, 254] on link "+4 more" at bounding box center [259, 255] width 161 height 16
